Goal: Navigation & Orientation: Find specific page/section

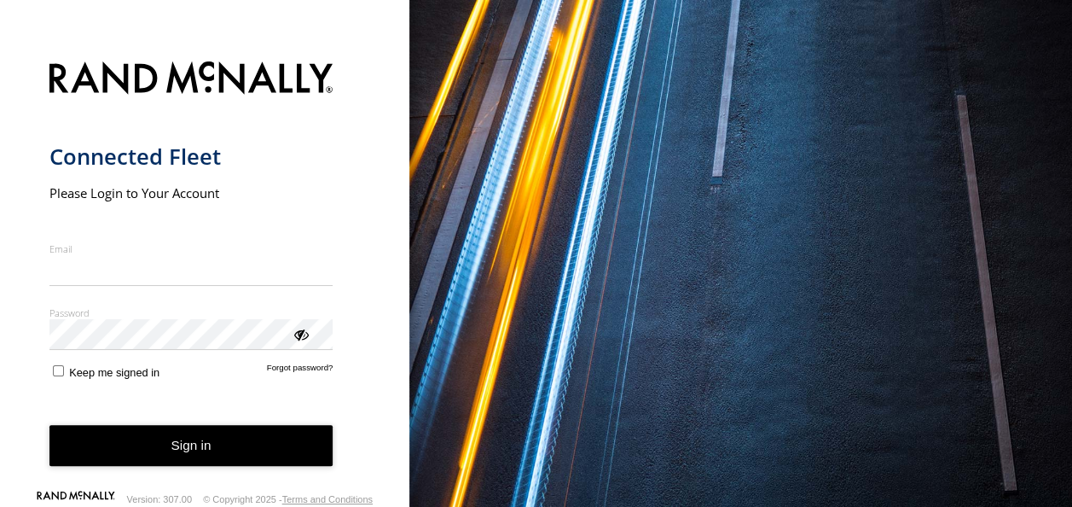
type input "**********"
click at [177, 461] on button "Sign in" at bounding box center [191, 446] width 284 height 42
click at [181, 452] on button "Sign in" at bounding box center [191, 446] width 284 height 42
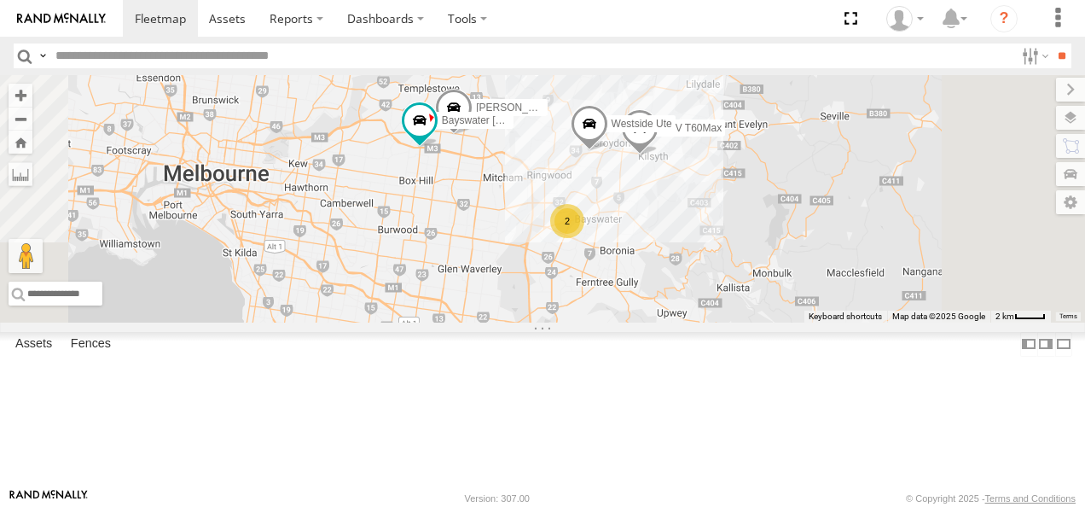
drag, startPoint x: 677, startPoint y: 213, endPoint x: 691, endPoint y: 339, distance: 127.0
click at [691, 322] on div "LDV T60Max Bayswater [PERSON_NAME] Westside Ute 2 [PERSON_NAME] BMW" at bounding box center [542, 198] width 1085 height 247
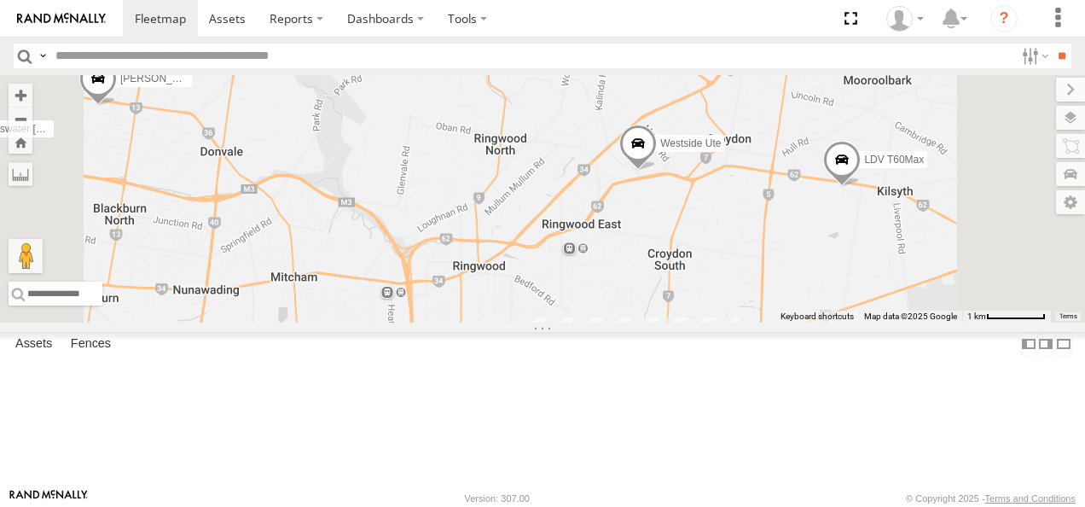
drag, startPoint x: 763, startPoint y: 349, endPoint x: 704, endPoint y: 408, distance: 83.2
click at [704, 322] on div "LDV T60Max Bayswater [PERSON_NAME] Westside Ute [PERSON_NAME] BMW 2" at bounding box center [542, 198] width 1085 height 247
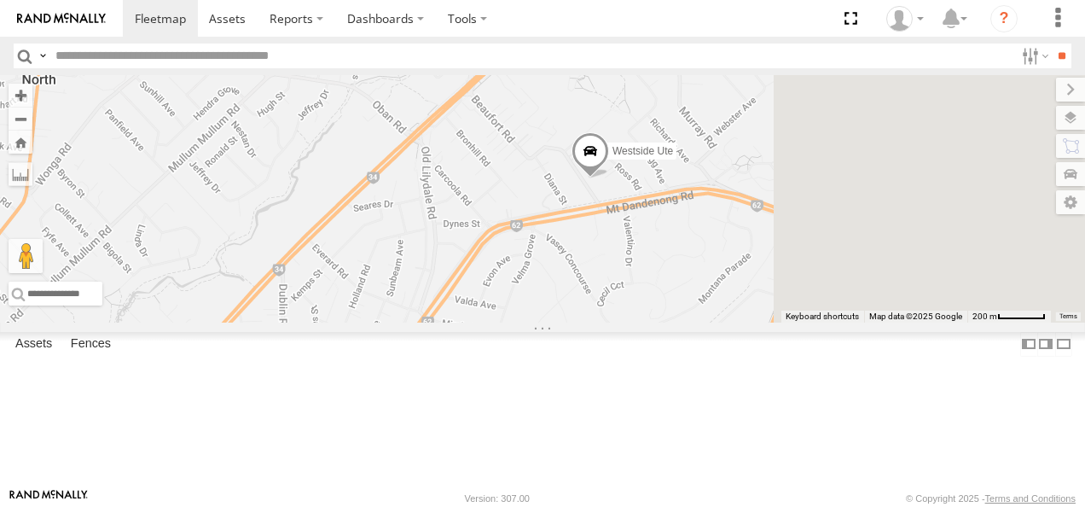
drag, startPoint x: 837, startPoint y: 310, endPoint x: 696, endPoint y: 441, distance: 193.1
click at [696, 322] on div "LDV T60Max Bayswater [PERSON_NAME] Westside Ute [PERSON_NAME] BMW" at bounding box center [542, 198] width 1085 height 247
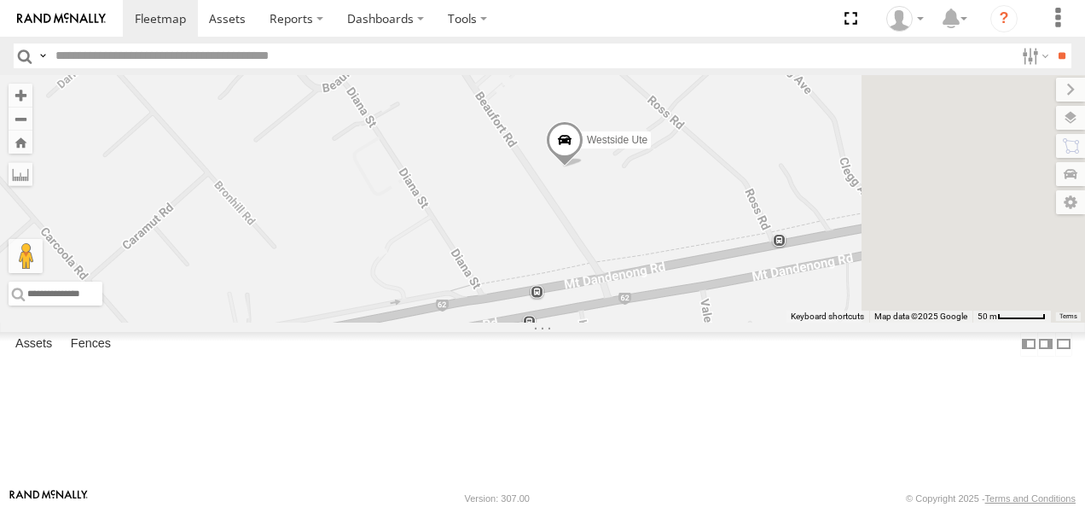
drag, startPoint x: 880, startPoint y: 215, endPoint x: 740, endPoint y: 392, distance: 225.9
click at [740, 322] on div "LDV T60Max Bayswater [PERSON_NAME] Westside Ute [PERSON_NAME] BMW" at bounding box center [542, 198] width 1085 height 247
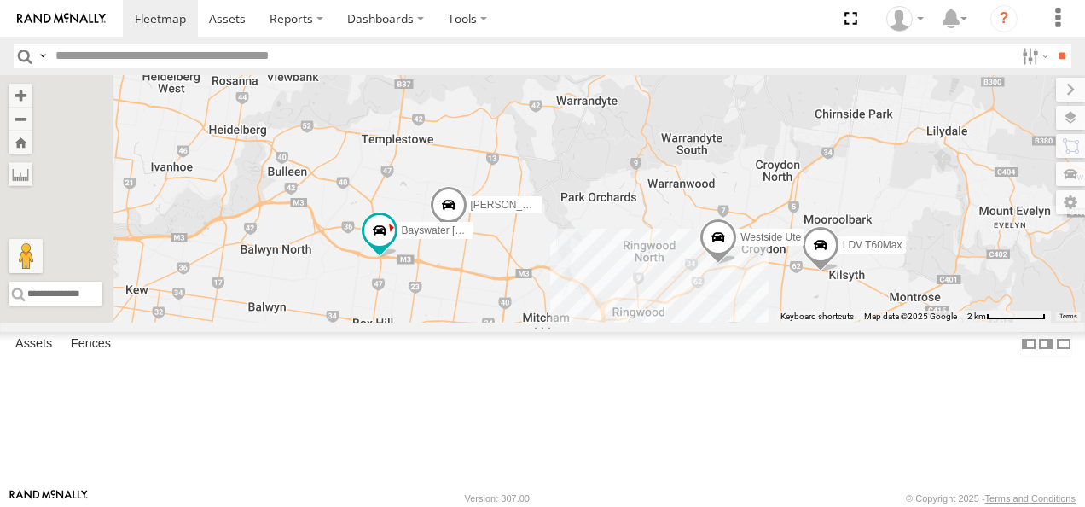
drag, startPoint x: 649, startPoint y: 304, endPoint x: 831, endPoint y: 363, distance: 191.2
click at [831, 322] on div "LDV T60Max Bayswater [PERSON_NAME] Westside Ute [PERSON_NAME] BMW 2" at bounding box center [542, 198] width 1085 height 247
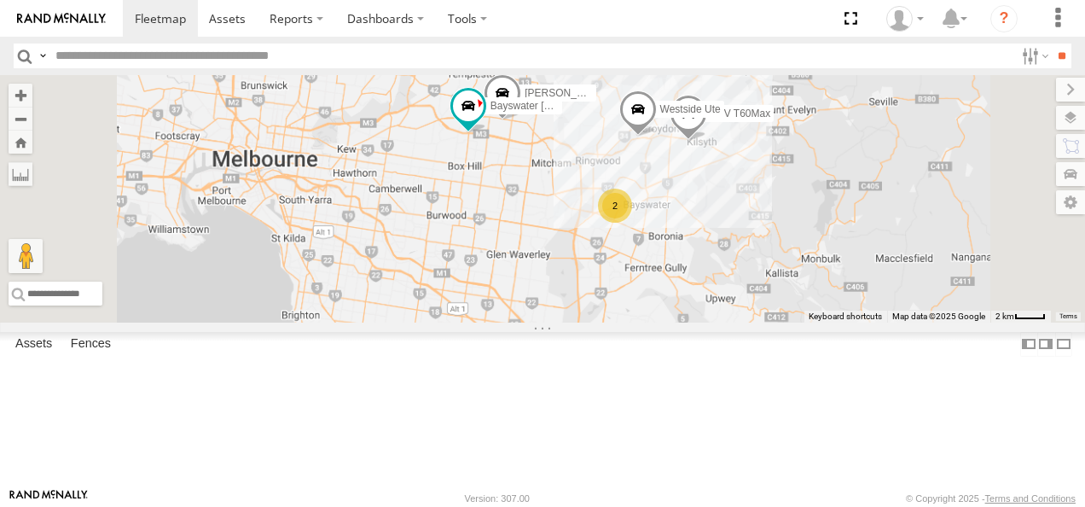
drag, startPoint x: 895, startPoint y: 398, endPoint x: 849, endPoint y: 285, distance: 122.7
click at [849, 285] on div "LDV T60Max Bayswater [PERSON_NAME] Westside Ute [PERSON_NAME] BMW 2" at bounding box center [542, 198] width 1085 height 247
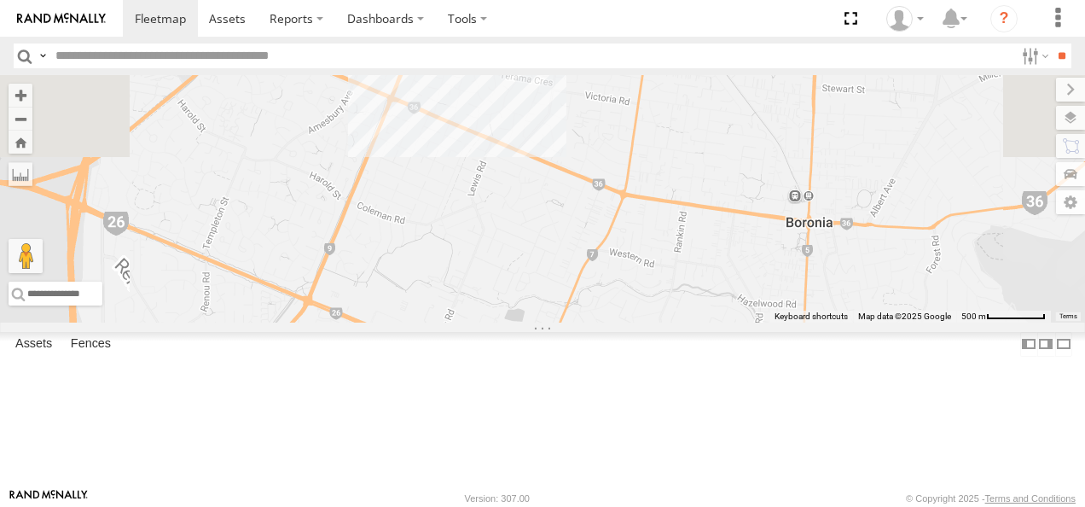
drag, startPoint x: 775, startPoint y: 218, endPoint x: 798, endPoint y: 392, distance: 175.5
click at [798, 322] on div "LDV T60Max Bayswater [PERSON_NAME] Westside Ute [PERSON_NAME] BMW 2" at bounding box center [542, 198] width 1085 height 247
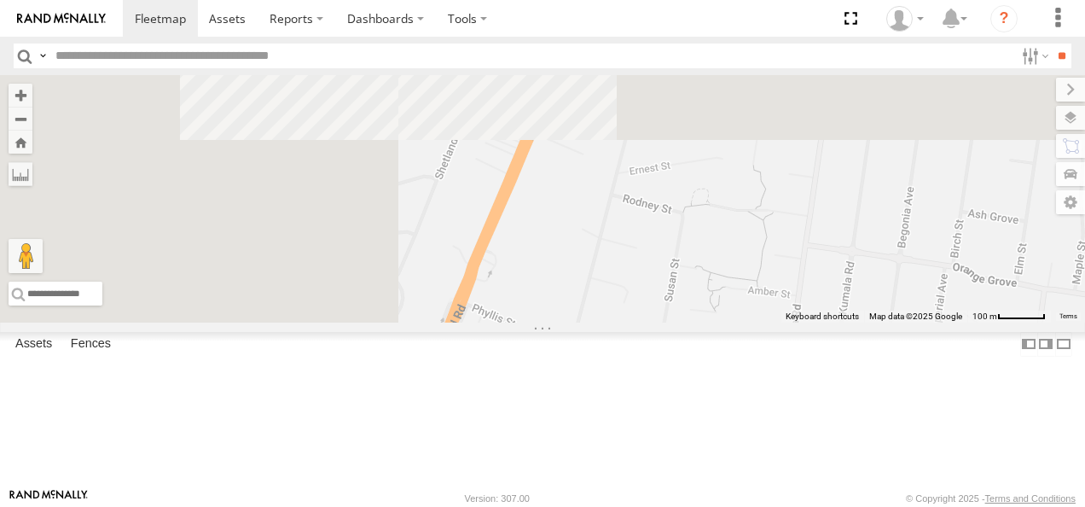
drag, startPoint x: 625, startPoint y: 230, endPoint x: 890, endPoint y: 482, distance: 365.6
click at [890, 322] on div "LDV T60Max Bayswater [PERSON_NAME] Westside Ute [PERSON_NAME] BMW Keyboard shor…" at bounding box center [542, 198] width 1085 height 247
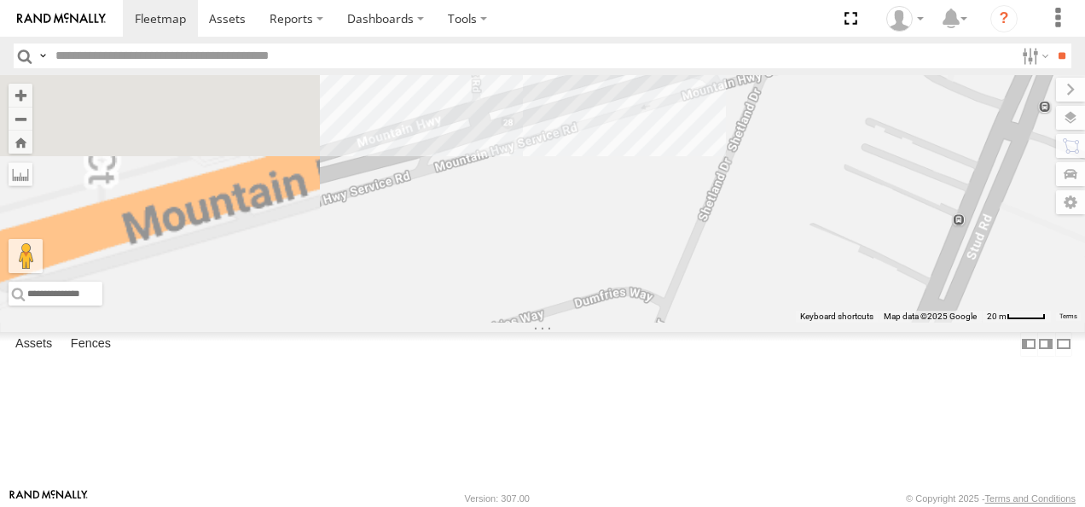
drag, startPoint x: 629, startPoint y: 269, endPoint x: 921, endPoint y: 550, distance: 404.7
click at [921, 506] on html at bounding box center [542, 253] width 1085 height 507
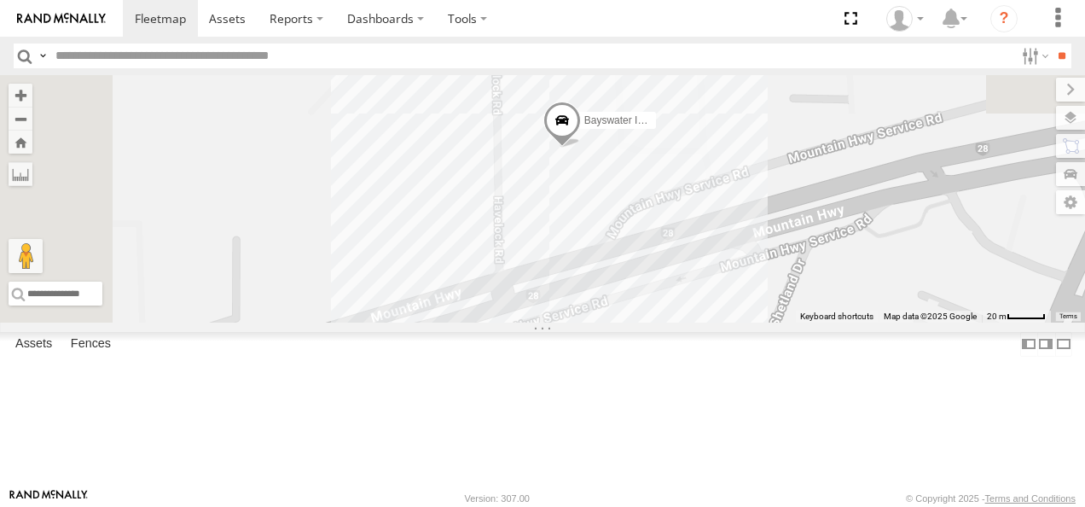
drag, startPoint x: 837, startPoint y: 297, endPoint x: 802, endPoint y: 479, distance: 185.8
click at [802, 322] on div "LDV T60Max Bayswater [PERSON_NAME] Westside Ute [PERSON_NAME] BMW Bayswater Isu…" at bounding box center [542, 198] width 1085 height 247
